Goal: Information Seeking & Learning: Learn about a topic

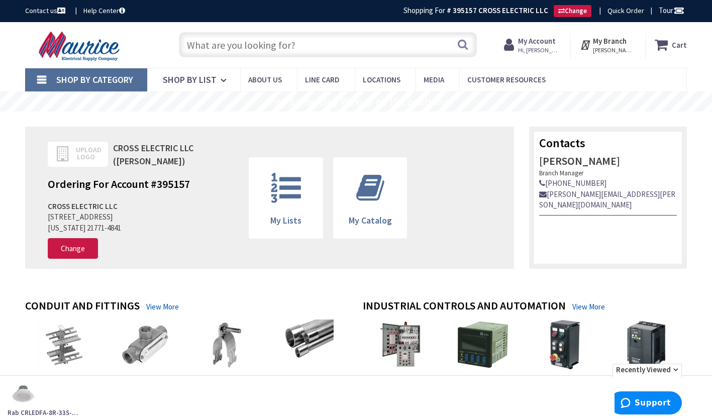
click at [305, 43] on input "text" at bounding box center [328, 44] width 298 height 25
type input "crled"
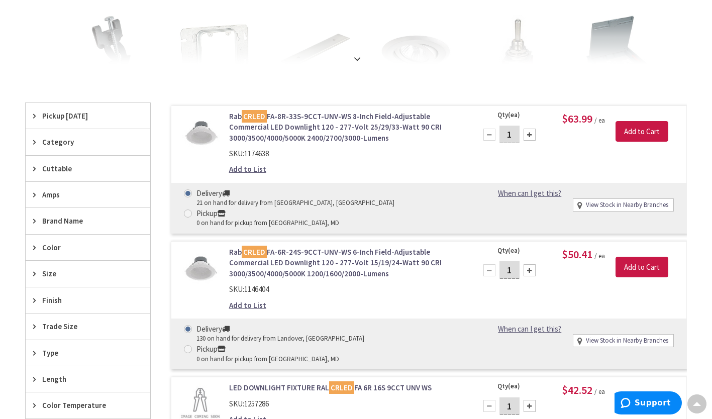
scroll to position [236, 0]
click at [365, 141] on link "Rab CRLED FA-8R-33S-9CCT-UNV-WS 8-Inch Field-Adjustable Commercial LED Downligh…" at bounding box center [346, 127] width 235 height 32
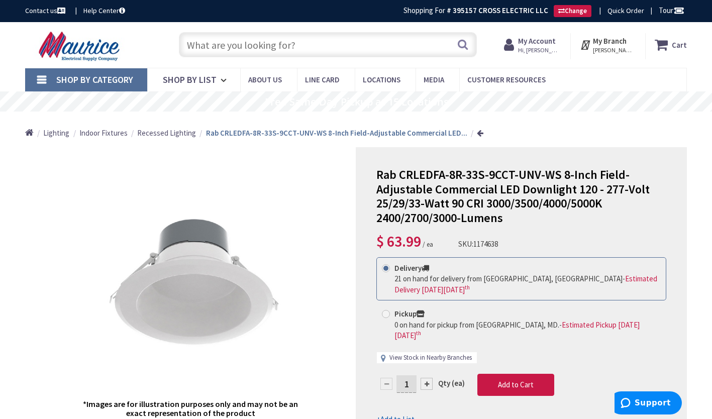
click at [447, 353] on link "View Stock in Nearby Branches" at bounding box center [431, 358] width 82 height 10
select select "data-availability"
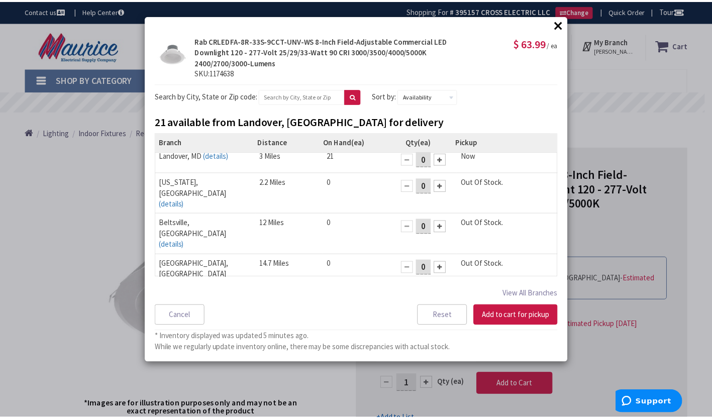
scroll to position [8, 0]
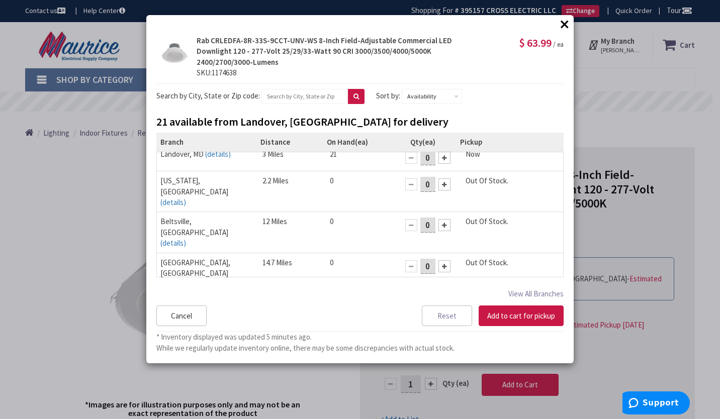
click at [169, 314] on button "Cancel" at bounding box center [181, 316] width 50 height 21
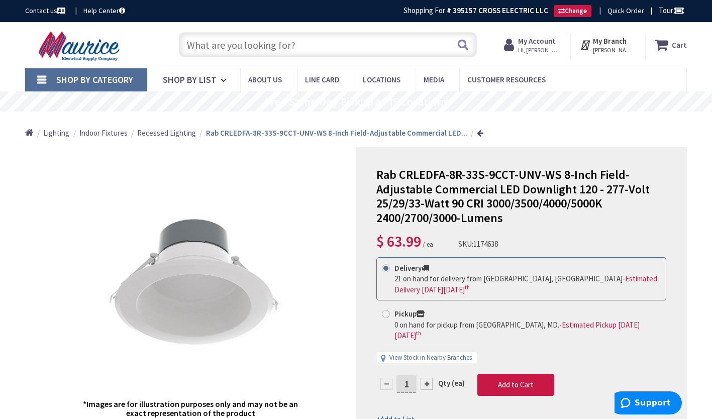
click at [159, 133] on span "Recessed Lighting" at bounding box center [166, 133] width 59 height 10
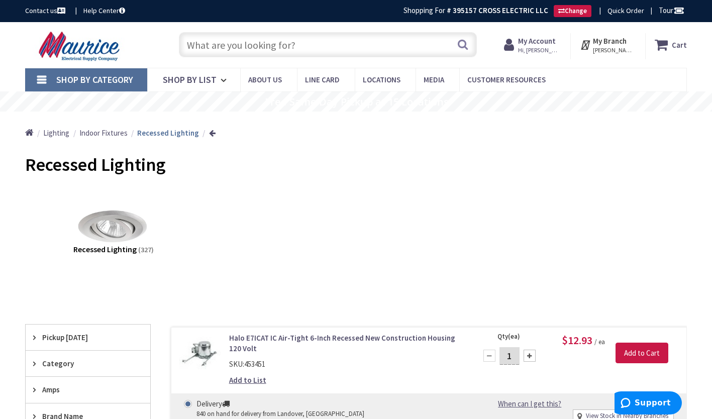
click at [242, 39] on input "text" at bounding box center [328, 44] width 298 height 25
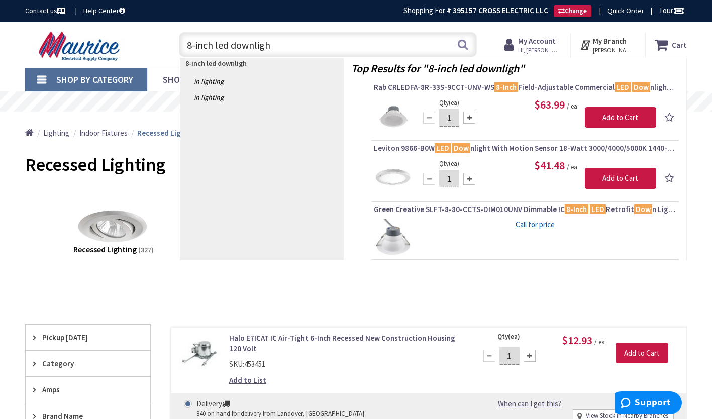
type input "8-inch led downlight"
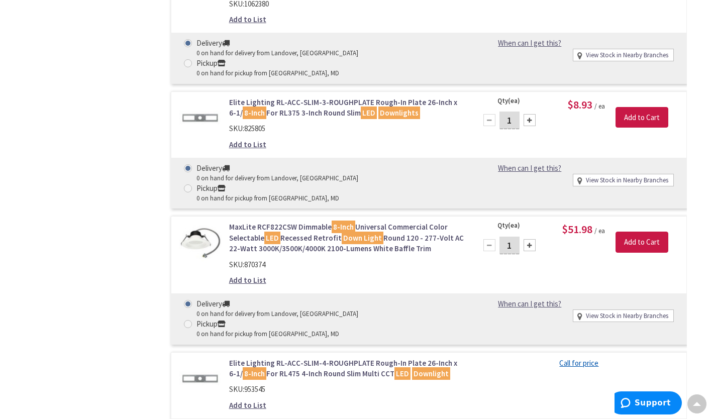
scroll to position [909, 0]
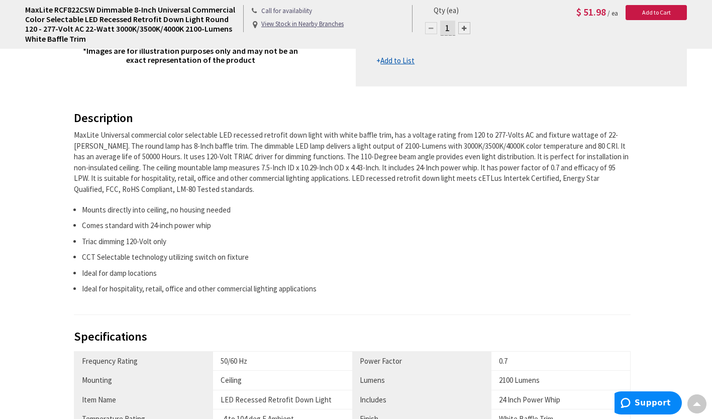
scroll to position [938, 0]
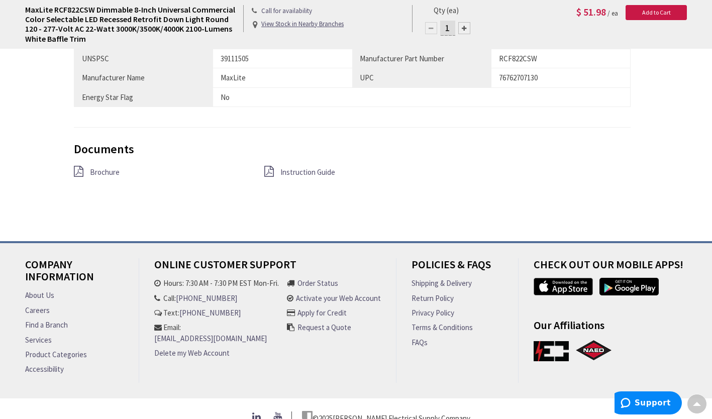
click at [103, 175] on span "Brochure" at bounding box center [105, 172] width 30 height 10
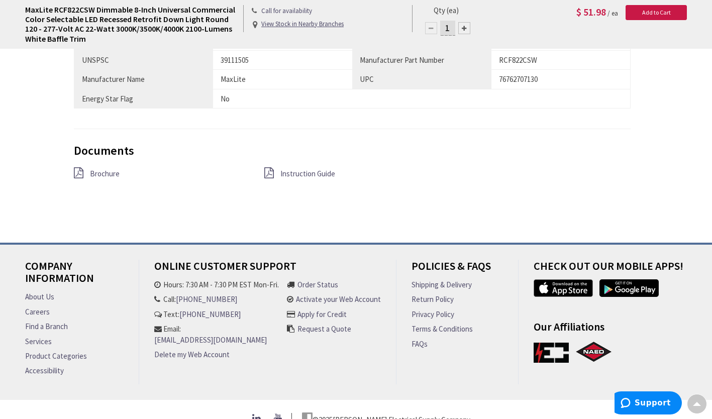
scroll to position [940, 0]
